Goal: Task Accomplishment & Management: Manage account settings

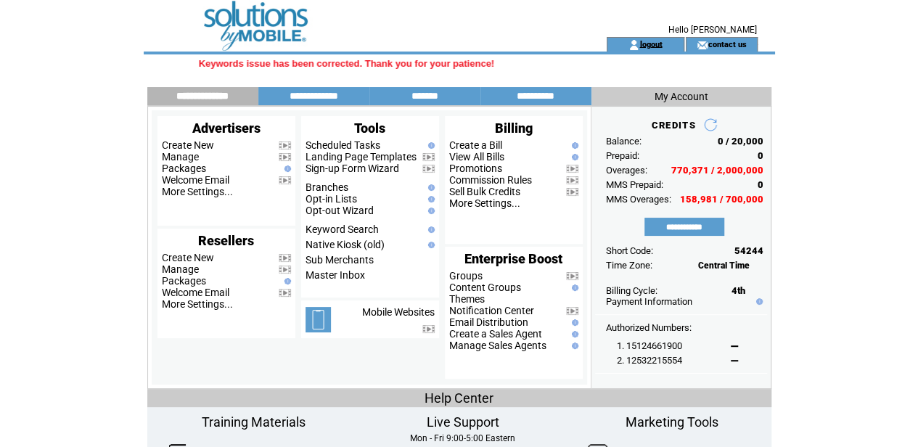
click at [649, 44] on link "logout" at bounding box center [650, 43] width 22 height 9
